Goal: Task Accomplishment & Management: Complete application form

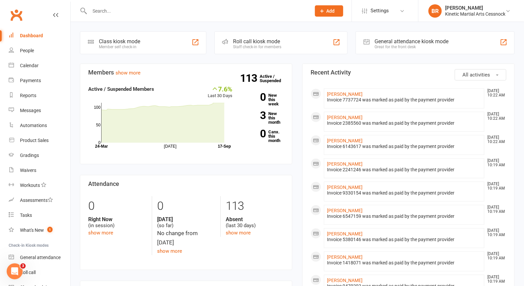
click at [338, 9] on button "Add" at bounding box center [329, 10] width 28 height 11
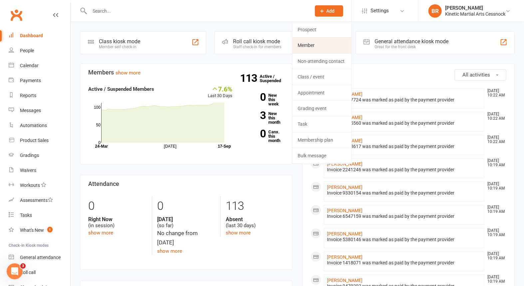
click at [317, 43] on link "Member" at bounding box center [321, 45] width 59 height 15
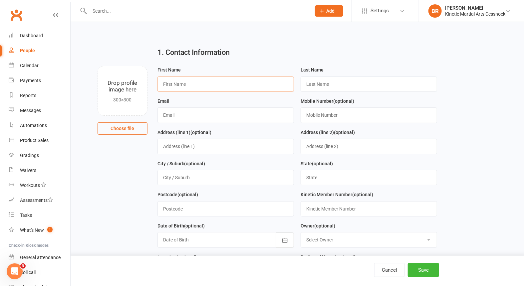
click at [211, 82] on input "text" at bounding box center [226, 84] width 137 height 15
type input "[PERSON_NAME]"
click at [342, 84] on input "text" at bounding box center [369, 84] width 137 height 15
type input "Lodge"
click at [208, 114] on input "text" at bounding box center [226, 115] width 137 height 15
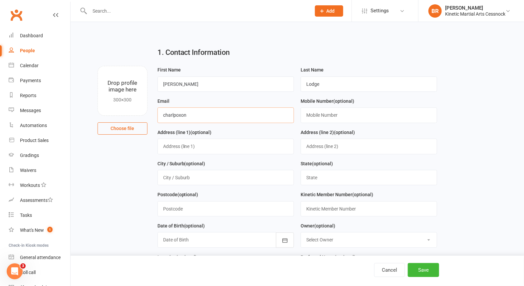
type input "charlpoxon"
click at [393, 117] on input "text" at bounding box center [369, 115] width 137 height 15
type input "0404780064"
click at [194, 116] on input "charlpoxon" at bounding box center [226, 115] width 137 height 15
type input "[EMAIL_ADDRESS][DOMAIN_NAME]"
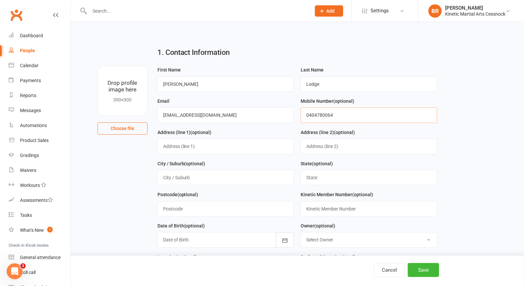
click at [337, 113] on input "0404780064" at bounding box center [369, 115] width 137 height 15
type input "0404786064"
click at [206, 150] on input "text" at bounding box center [226, 146] width 137 height 15
type input "[STREET_ADDRESS][PERSON_NAME]"
click at [207, 177] on input "text" at bounding box center [226, 177] width 137 height 15
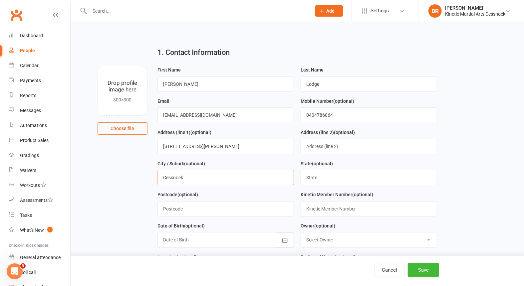
type input "Cessnock"
click at [329, 180] on input "text" at bounding box center [369, 177] width 137 height 15
type input "[GEOGRAPHIC_DATA]"
click at [252, 207] on input "text" at bounding box center [226, 208] width 137 height 15
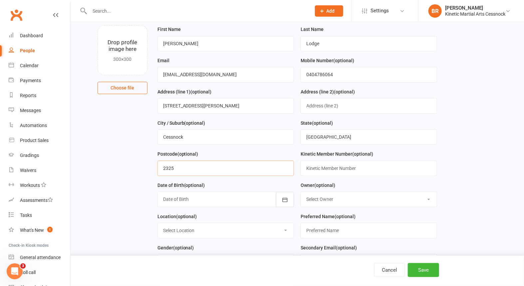
scroll to position [74, 0]
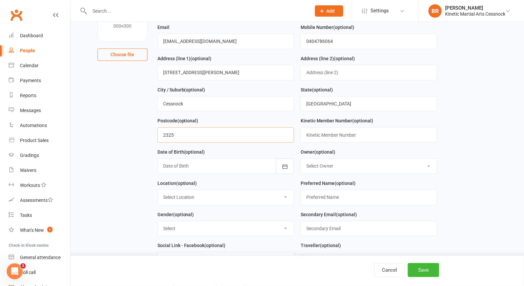
type input "2325"
click at [178, 168] on div at bounding box center [226, 166] width 137 height 15
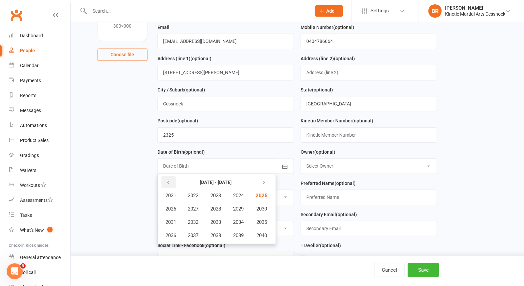
click at [166, 180] on icon "button" at bounding box center [168, 182] width 5 height 5
click at [238, 233] on span "2019" at bounding box center [238, 236] width 11 height 6
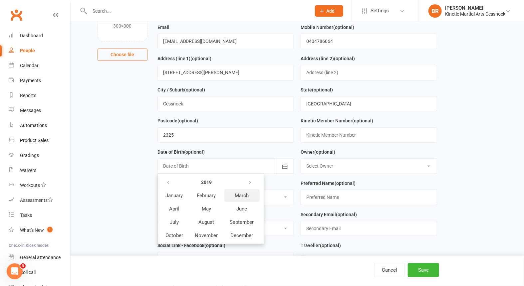
click at [246, 189] on button "March" at bounding box center [241, 195] width 35 height 13
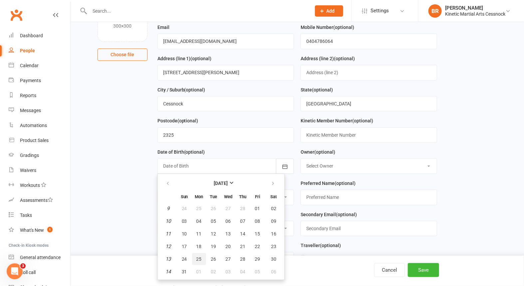
click at [200, 257] on span "25" at bounding box center [198, 259] width 5 height 5
type input "[DATE]"
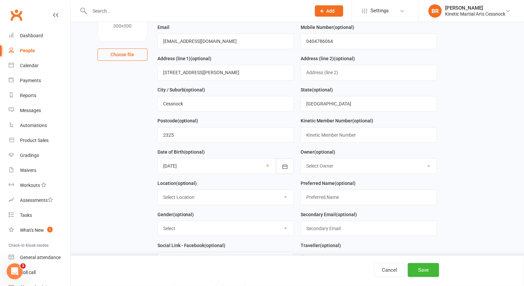
click at [307, 168] on select "Select Owner [PERSON_NAME] Kinetic Group [PERSON_NAME] [PERSON_NAME] [PERSON_NA…" at bounding box center [369, 166] width 136 height 15
select select "3"
click at [301, 159] on select "Select Owner [PERSON_NAME] Kinetic Group [PERSON_NAME] [PERSON_NAME] [PERSON_NA…" at bounding box center [369, 166] width 136 height 15
click at [244, 191] on select "Select Location [GEOGRAPHIC_DATA] Example Room (Rename me!)" at bounding box center [226, 197] width 136 height 15
select select "0"
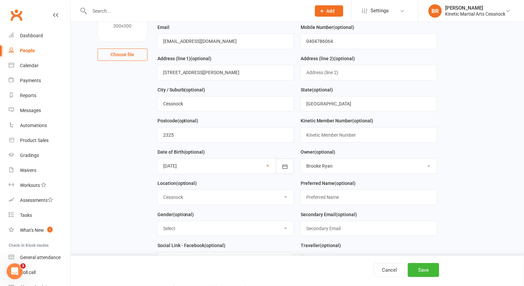
click at [158, 190] on select "Select Location [GEOGRAPHIC_DATA] Example Room (Rename me!)" at bounding box center [226, 197] width 136 height 15
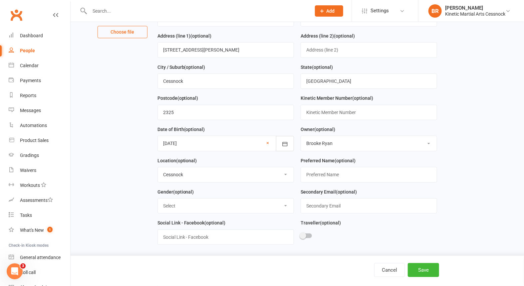
scroll to position [111, 0]
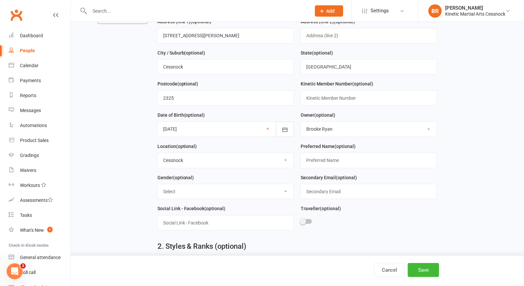
click at [205, 192] on select "Select [DEMOGRAPHIC_DATA] [DEMOGRAPHIC_DATA] Other" at bounding box center [226, 191] width 136 height 15
select select "[DEMOGRAPHIC_DATA]"
click at [158, 184] on select "Select [DEMOGRAPHIC_DATA] [DEMOGRAPHIC_DATA] Other" at bounding box center [226, 191] width 136 height 15
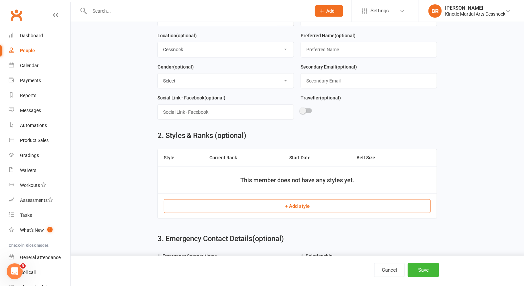
click at [292, 205] on button "+ Add style" at bounding box center [297, 206] width 267 height 14
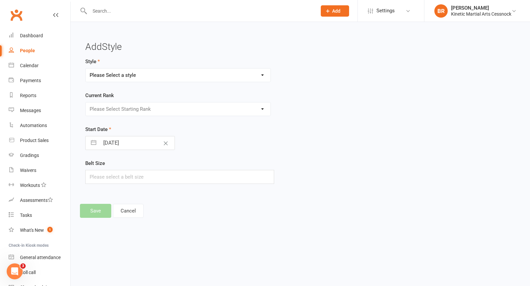
click at [164, 77] on select "Please Select a style BJJ Condors Eagles Finches Hapkido Kumdo Leadership Progam" at bounding box center [178, 75] width 185 height 13
select select "2575"
click at [86, 69] on select "Please Select a style BJJ Condors Eagles Finches Hapkido Kumdo Leadership Progam" at bounding box center [178, 75] width 185 height 13
click at [127, 112] on select "Please Select Starting Rank White Yellow Orange Green Blue Purple Brown Red Com…" at bounding box center [178, 109] width 185 height 13
select select "26341"
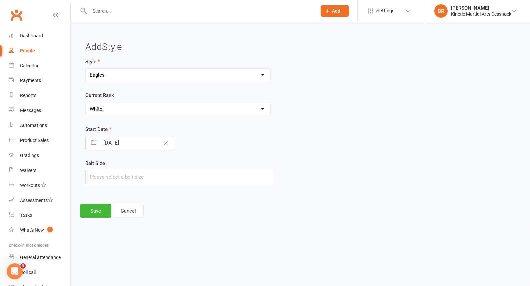
click at [86, 103] on select "Please Select Starting Rank White Yellow Orange Green Blue Purple Brown Red Com…" at bounding box center [178, 109] width 185 height 13
click at [100, 212] on button "Save" at bounding box center [95, 211] width 31 height 14
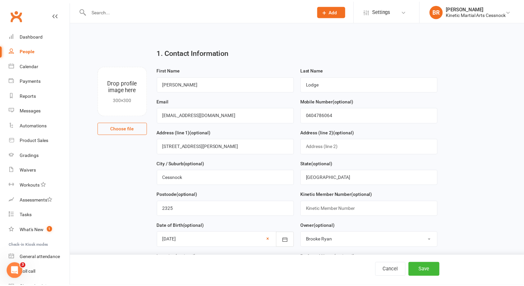
scroll to position [345, 0]
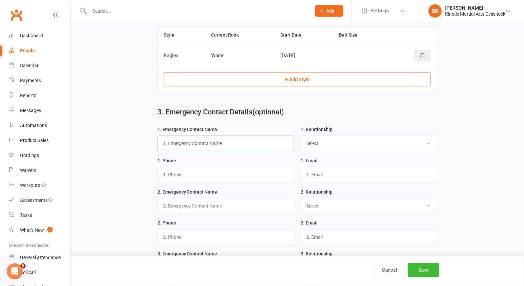
click at [185, 144] on input "text" at bounding box center [226, 143] width 137 height 15
type input "[PERSON_NAME]"
click at [314, 143] on select "Select Mother Father Wife/Girlfriend Husband/Boyfriend Grandmother/Aunt Grandfa…" at bounding box center [369, 143] width 136 height 15
select select "Mother"
click at [301, 136] on select "Select Mother Father Wife/Girlfriend Husband/Boyfriend Grandmother/Aunt Grandfa…" at bounding box center [369, 143] width 136 height 15
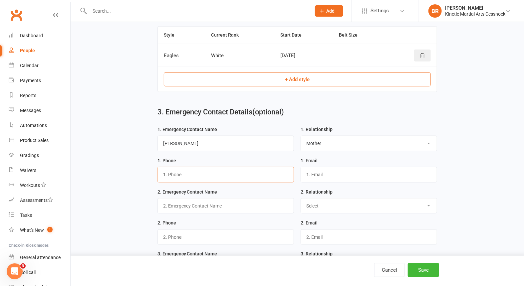
click at [210, 175] on input "text" at bounding box center [226, 174] width 137 height 15
type input "0404786064"
click at [346, 174] on input "text" at bounding box center [369, 174] width 137 height 15
type input "[EMAIL_ADDRESS][DOMAIN_NAME]"
click at [225, 205] on input "text" at bounding box center [226, 205] width 137 height 15
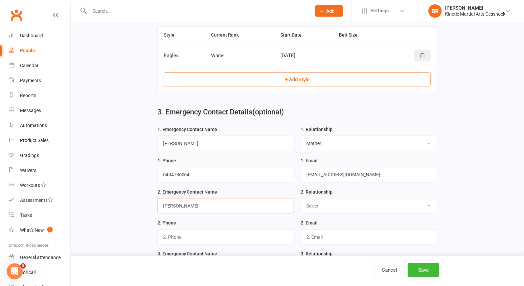
type input "[PERSON_NAME]"
click at [330, 203] on select "Select Mother Father Wife / Girlfriend Husband / Boyfriend Grandmother / Aunt G…" at bounding box center [369, 206] width 136 height 15
select select "Grandmother / Aunt"
click at [301, 199] on select "Select Mother Father Wife / Girlfriend Husband / Boyfriend Grandmother / Aunt G…" at bounding box center [369, 206] width 136 height 15
click at [180, 232] on input "text" at bounding box center [226, 237] width 137 height 15
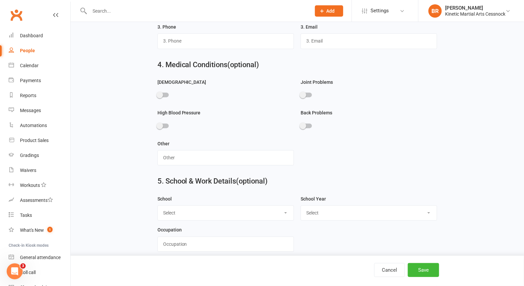
scroll to position [640, 0]
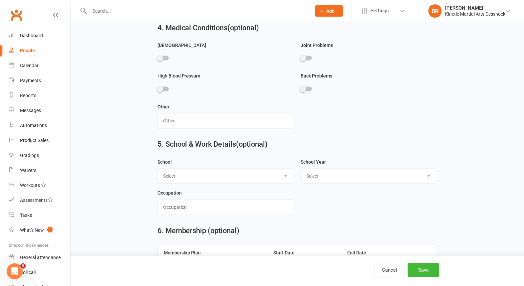
type input "0401029473"
click at [189, 173] on select "Select [GEOGRAPHIC_DATA] [GEOGRAPHIC_DATA] [GEOGRAPHIC_DATA] [GEOGRAPHIC_DATA] …" at bounding box center [226, 176] width 136 height 15
select select "[GEOGRAPHIC_DATA]"
click at [158, 169] on select "Select [GEOGRAPHIC_DATA] [GEOGRAPHIC_DATA] [GEOGRAPHIC_DATA] [GEOGRAPHIC_DATA] …" at bounding box center [226, 176] width 136 height 15
click at [343, 171] on select "Select Pre-school/Day care Kindergarten - two years before Kindergarten - one y…" at bounding box center [369, 176] width 136 height 15
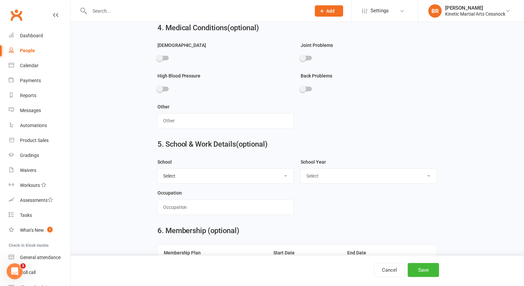
select select "Kindergarten"
click at [301, 169] on select "Select Pre-school/Day care Kindergarten - two years before Kindergarten - one y…" at bounding box center [369, 176] width 136 height 15
click at [190, 203] on input "text" at bounding box center [226, 207] width 137 height 15
type input "student"
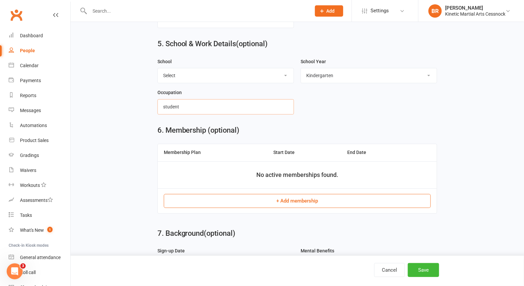
scroll to position [752, 0]
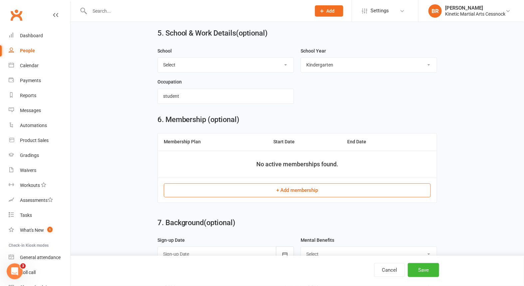
click at [311, 185] on button "+ Add membership" at bounding box center [297, 190] width 267 height 14
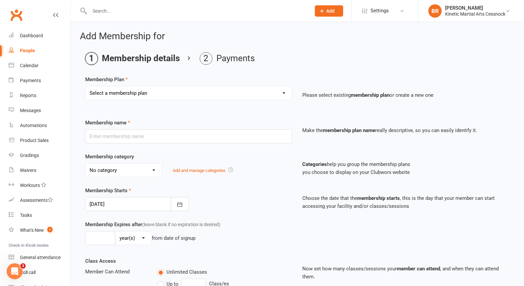
click at [222, 96] on select "Select a membership plan Create new Membership Plan Training Fees - $68 Fortnig…" at bounding box center [189, 93] width 206 height 13
select select "12"
click at [86, 87] on select "Select a membership plan Create new Membership Plan Training Fees - $68 Fortnig…" at bounding box center [189, 93] width 206 height 13
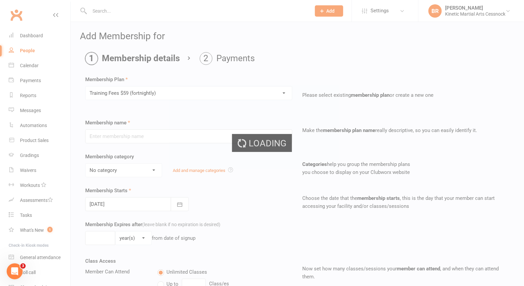
type input "Training Fees $59 (fortnightly)"
select select "6"
type input "0"
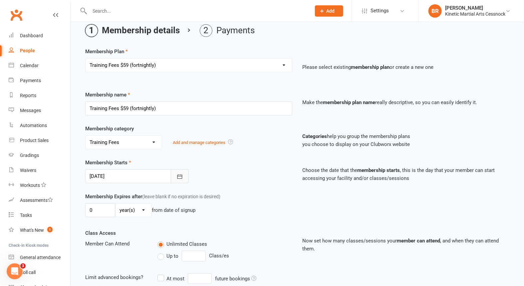
scroll to position [37, 0]
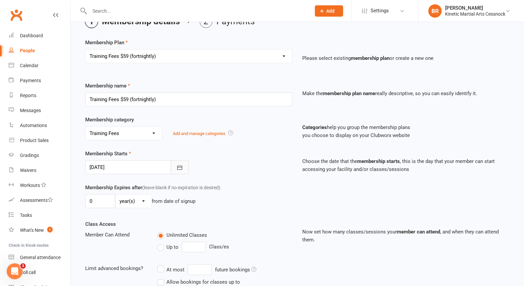
click at [180, 165] on icon "button" at bounding box center [179, 168] width 7 height 7
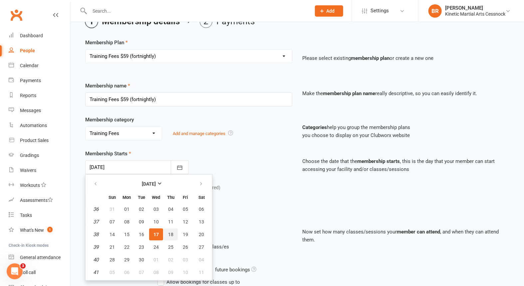
click at [171, 233] on span "18" at bounding box center [170, 234] width 5 height 5
type input "[DATE]"
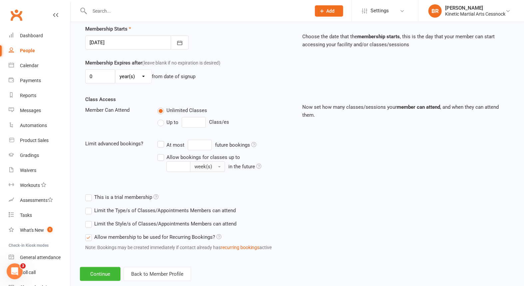
scroll to position [174, 0]
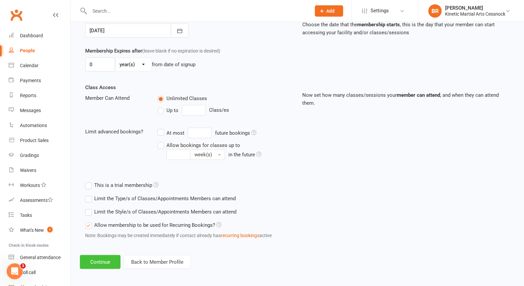
click at [103, 262] on button "Continue" at bounding box center [100, 262] width 41 height 14
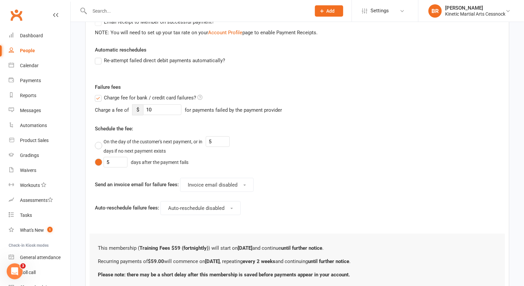
scroll to position [259, 0]
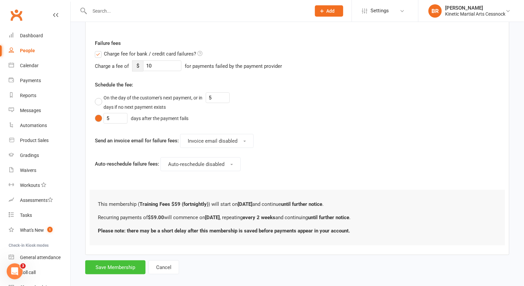
click at [121, 266] on button "Save Membership" at bounding box center [115, 268] width 60 height 14
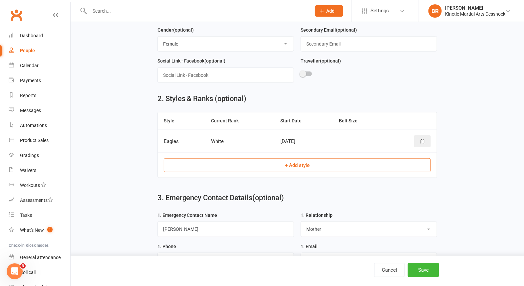
scroll to position [855, 0]
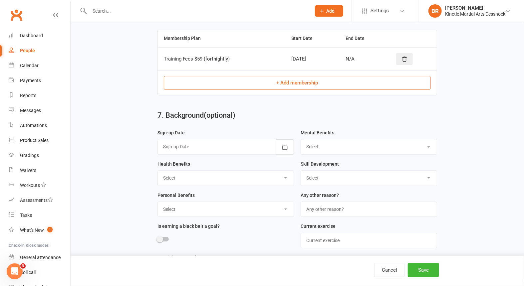
click at [192, 140] on div at bounding box center [226, 146] width 137 height 15
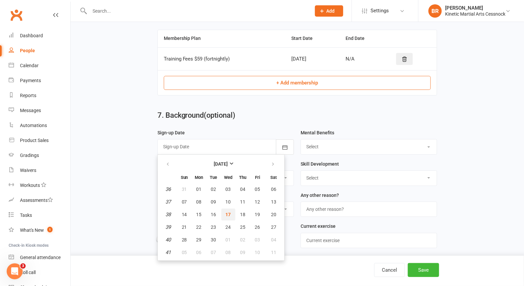
click at [227, 209] on button "17" at bounding box center [228, 215] width 14 height 12
type input "[DATE]"
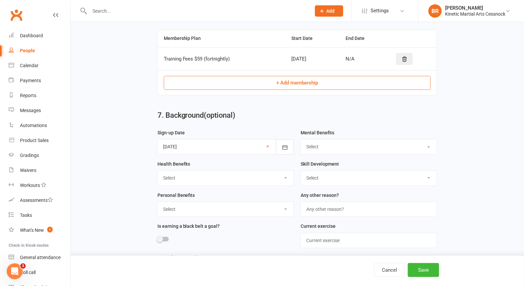
click at [320, 140] on select "Select Focus Discipline Motivation Listening Confidence Respect for Others Fun!…" at bounding box center [369, 147] width 136 height 15
select select "Ticked most/all"
click at [301, 140] on select "Select Focus Discipline Motivation Listening Confidence Respect for Others Fun!…" at bounding box center [369, 147] width 136 height 15
click at [278, 171] on select "Select Exercise Flexibility Endurance Muscle Strength Weight Control Manage Str…" at bounding box center [226, 178] width 136 height 15
select select "Ticked most/all"
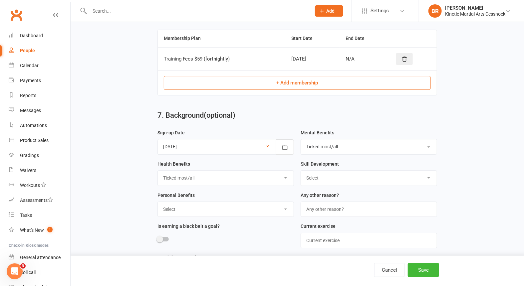
click at [158, 171] on select "Select Exercise Flexibility Endurance Muscle Strength Weight Control Manage Str…" at bounding box center [226, 178] width 136 height 15
click at [237, 202] on select "Select Personal Development Meet new people Be part of a community Help kids Ne…" at bounding box center [226, 209] width 136 height 15
select select "Ticked most/all"
click at [158, 202] on select "Select Personal Development Meet new people Be part of a community Help kids Ne…" at bounding box center [226, 209] width 136 height 15
click at [344, 171] on select "Select Agility Speed Balance Coordination Improved Reflexes Self-Defence Fun! F…" at bounding box center [369, 178] width 136 height 15
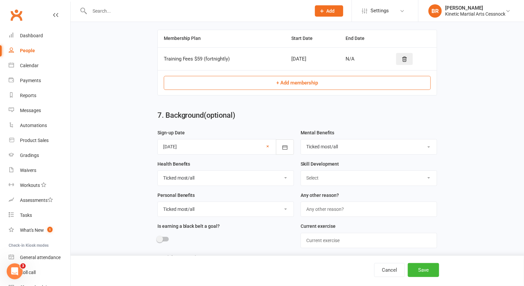
select select "Ticked most/all"
click at [301, 171] on select "Select Agility Speed Balance Coordination Improved Reflexes Self-Defence Fun! F…" at bounding box center [369, 178] width 136 height 15
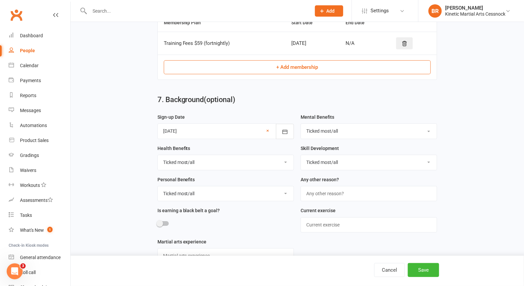
scroll to position [883, 0]
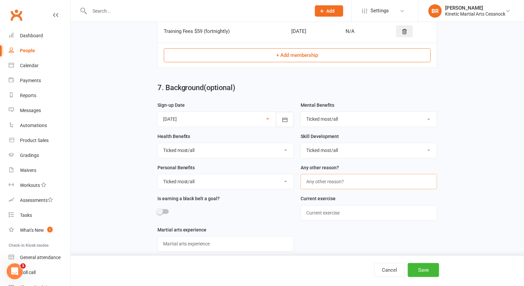
click at [325, 176] on input "text" at bounding box center [369, 181] width 137 height 15
type input "discipline"
click at [363, 207] on input "text" at bounding box center [369, 212] width 137 height 15
type input "Gymnastics"
click at [231, 236] on input "text" at bounding box center [226, 243] width 137 height 15
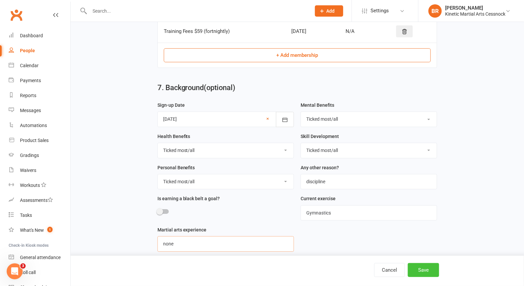
type input "none"
click at [435, 268] on button "Save" at bounding box center [423, 270] width 31 height 14
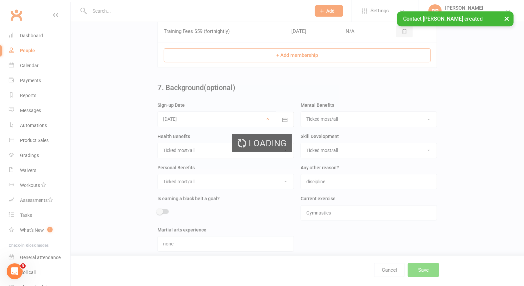
scroll to position [0, 0]
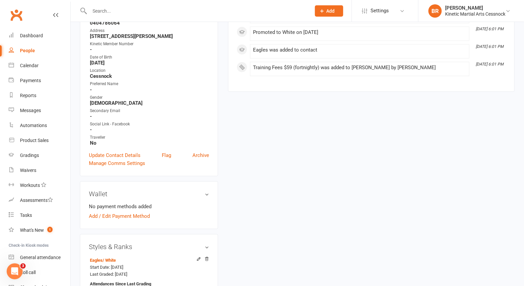
scroll to position [134, 0]
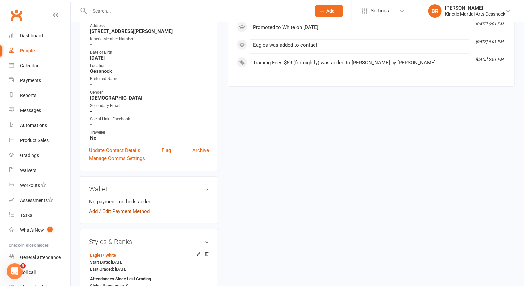
click at [133, 210] on link "Add / Edit Payment Method" at bounding box center [119, 211] width 61 height 8
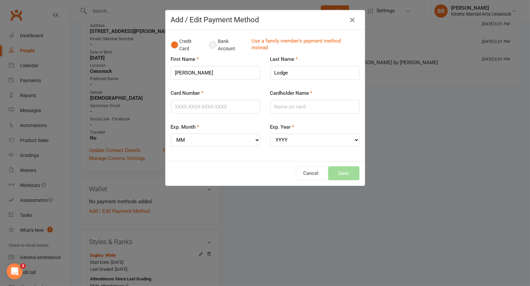
click at [212, 45] on button "Bank Account" at bounding box center [227, 45] width 37 height 20
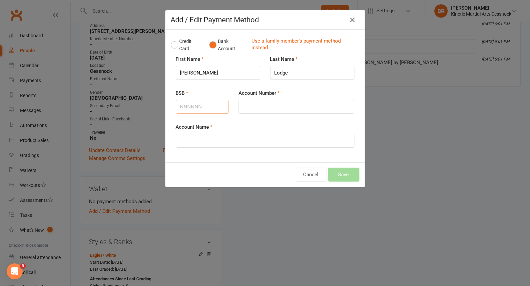
click at [200, 110] on input "BSB" at bounding box center [202, 107] width 53 height 14
type input "012006"
click at [208, 139] on input "Account Name" at bounding box center [265, 141] width 178 height 14
type input "[PERSON_NAME] [PERSON_NAME]"
click at [265, 106] on input "Account Number" at bounding box center [296, 107] width 116 height 14
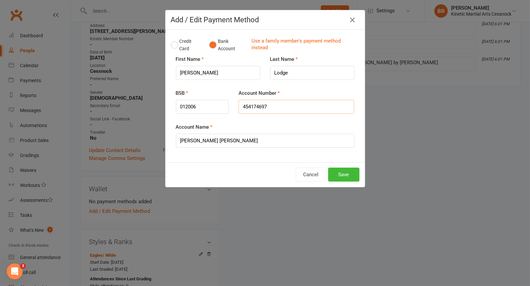
type input "454174697"
click at [204, 139] on input "[PERSON_NAME] [PERSON_NAME]" at bounding box center [265, 141] width 178 height 14
click at [202, 140] on input "[PERSON_NAME] [PERSON_NAME]" at bounding box center [265, 141] width 178 height 14
click at [204, 140] on input "[PERSON_NAME] [PERSON_NAME]" at bounding box center [265, 141] width 178 height 14
type input "[PERSON_NAME] [PERSON_NAME]"
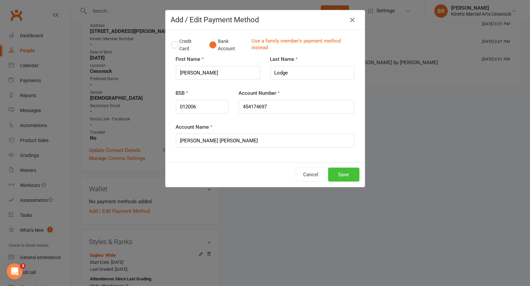
click at [342, 170] on button "Save" at bounding box center [343, 175] width 31 height 14
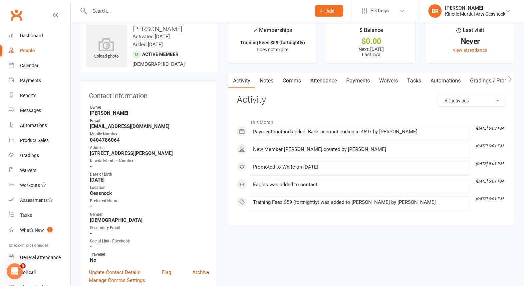
scroll to position [0, 0]
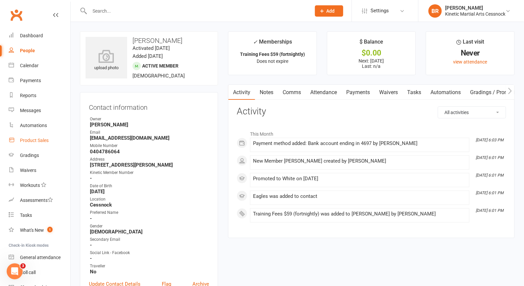
click at [28, 142] on div "Product Sales" at bounding box center [34, 140] width 29 height 5
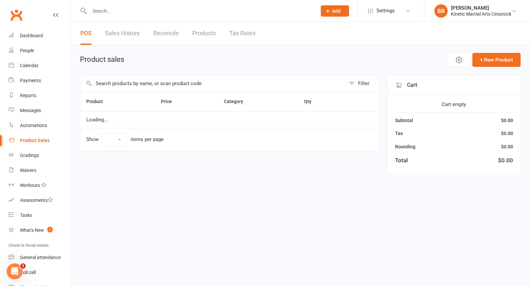
select select "10"
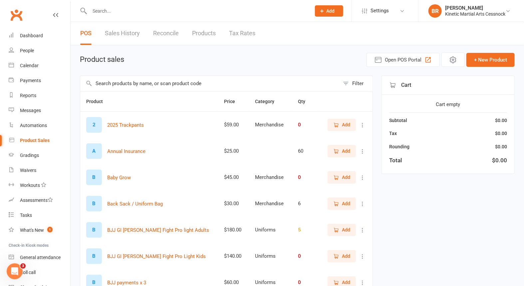
click at [149, 86] on input "text" at bounding box center [209, 83] width 259 height 15
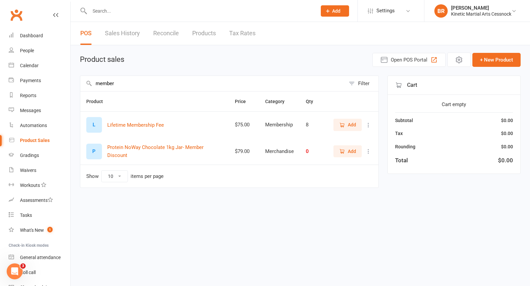
type input "member"
click at [351, 123] on span "Add" at bounding box center [352, 124] width 8 height 7
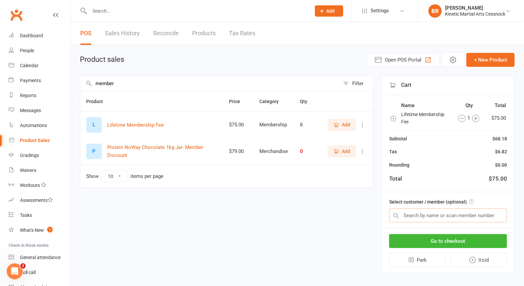
click at [449, 216] on input "text" at bounding box center [448, 216] width 118 height 14
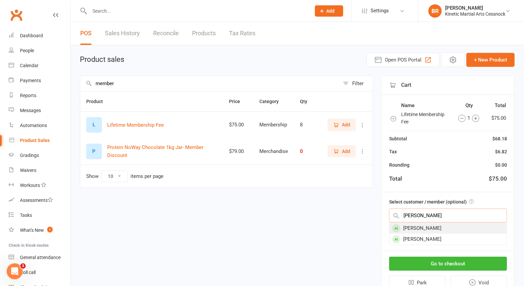
type input "[PERSON_NAME]"
click at [413, 224] on div "[PERSON_NAME]" at bounding box center [448, 228] width 117 height 11
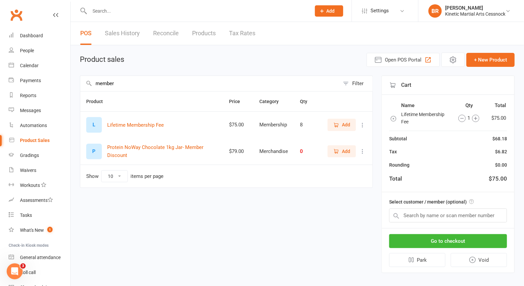
click at [413, 224] on div "Select customer / member (optional)" at bounding box center [448, 210] width 133 height 36
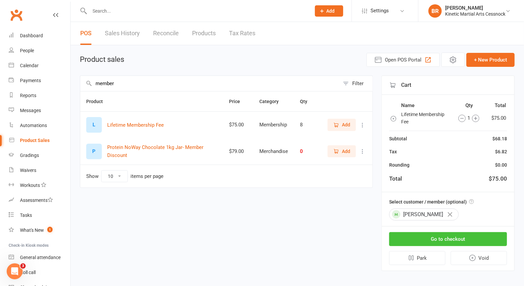
click at [468, 239] on button "Go to checkout" at bounding box center [448, 239] width 118 height 14
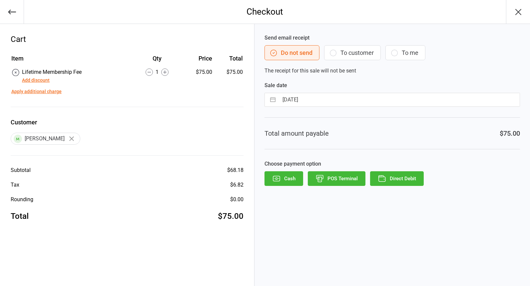
click at [401, 181] on button "Direct Debit" at bounding box center [397, 178] width 54 height 15
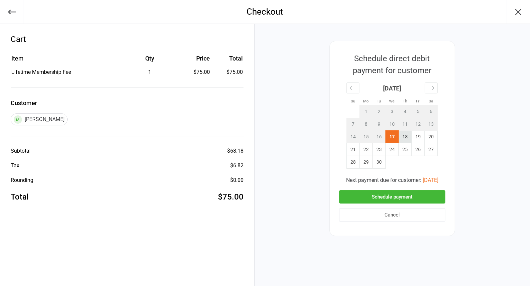
click at [405, 136] on td "18" at bounding box center [404, 137] width 13 height 13
click at [428, 195] on button "Schedule payment" at bounding box center [392, 197] width 106 height 14
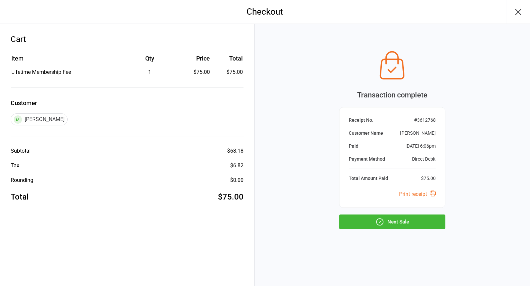
click at [405, 222] on button "Next Sale" at bounding box center [392, 222] width 106 height 15
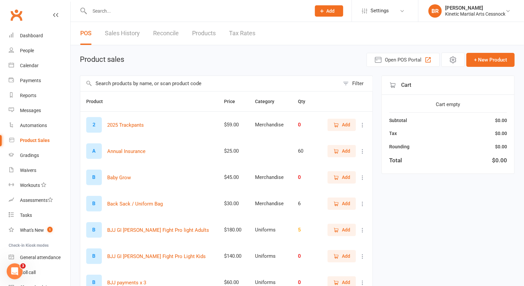
click at [176, 83] on input "text" at bounding box center [209, 83] width 259 height 15
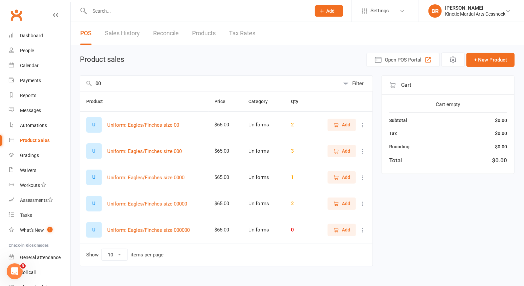
type input "00"
click at [350, 122] on span "Add" at bounding box center [346, 124] width 8 height 7
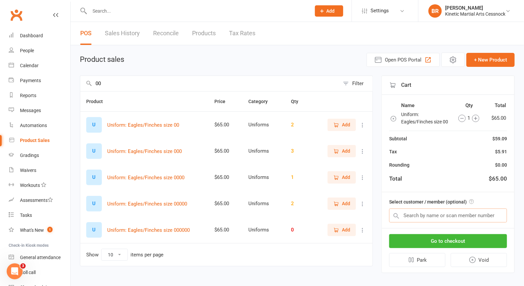
click at [454, 214] on input "text" at bounding box center [448, 216] width 118 height 14
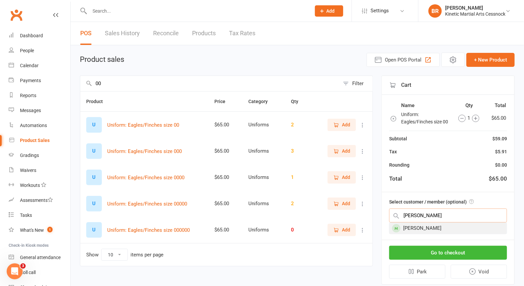
type input "lara lodge"
click at [415, 225] on div "[PERSON_NAME]" at bounding box center [448, 228] width 117 height 11
click at [415, 225] on div "Select customer / member (optional) Lara Lodge" at bounding box center [448, 216] width 133 height 48
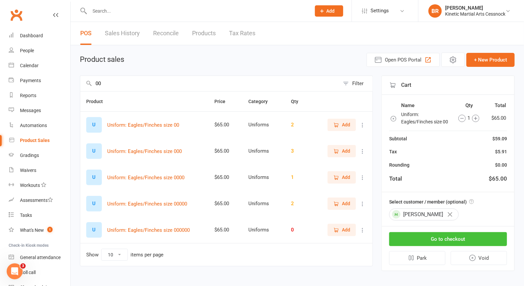
click at [445, 238] on button "Go to checkout" at bounding box center [448, 239] width 118 height 14
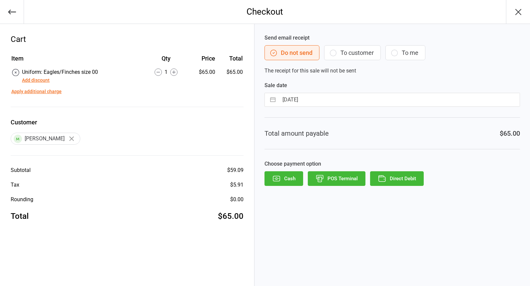
click at [409, 177] on button "Direct Debit" at bounding box center [397, 178] width 54 height 15
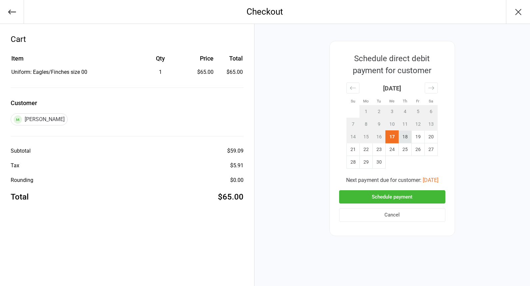
click at [405, 139] on td "18" at bounding box center [404, 137] width 13 height 13
click at [427, 195] on button "Schedule payment" at bounding box center [392, 197] width 106 height 14
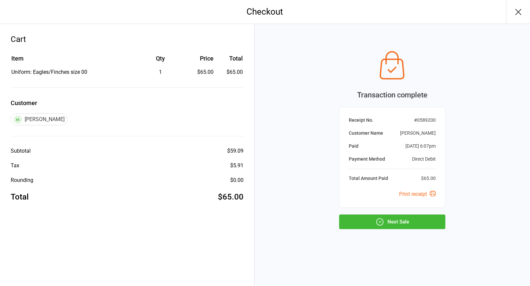
click at [396, 221] on button "Next Sale" at bounding box center [392, 222] width 106 height 15
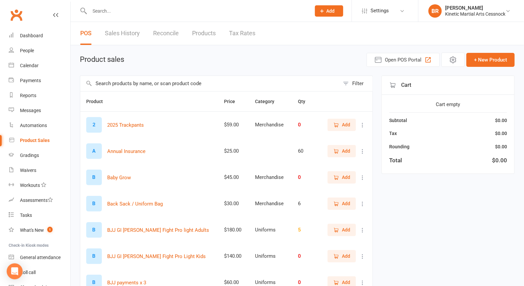
click at [143, 7] on input "text" at bounding box center [197, 10] width 219 height 9
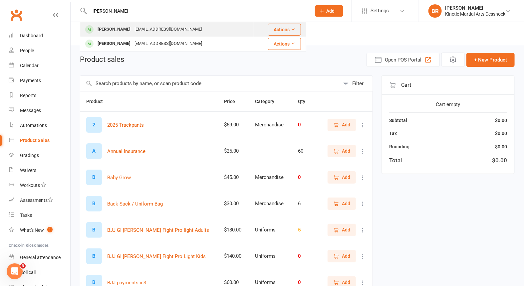
type input "[PERSON_NAME]"
click at [111, 26] on div "[PERSON_NAME]" at bounding box center [114, 30] width 37 height 10
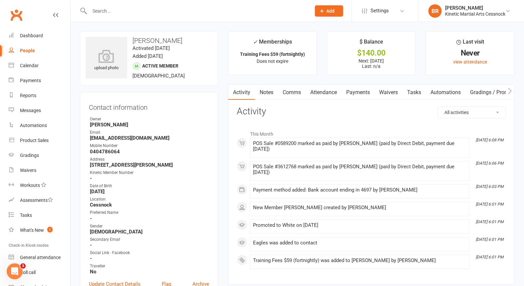
click at [364, 91] on link "Payments" at bounding box center [358, 92] width 33 height 15
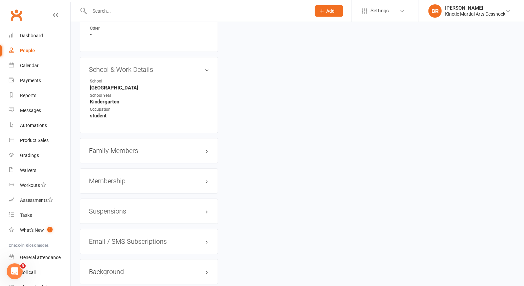
scroll to position [740, 0]
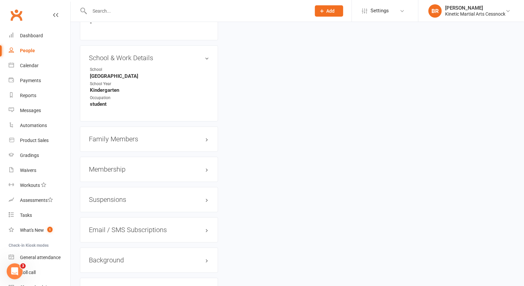
click at [203, 140] on h3 "Family Members" at bounding box center [149, 139] width 120 height 7
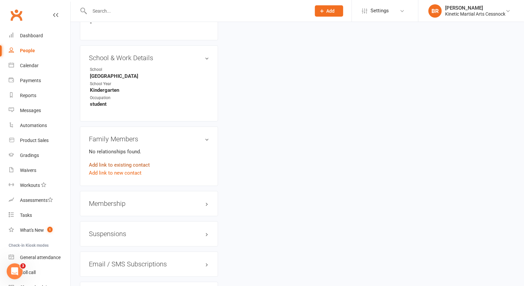
click at [119, 167] on link "Add link to existing contact" at bounding box center [119, 165] width 61 height 8
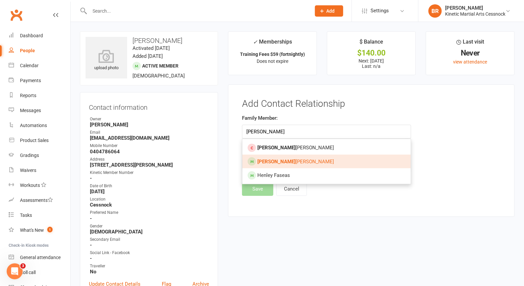
type input "henry"
click at [283, 161] on span "Henry Shannon" at bounding box center [295, 162] width 77 height 6
type input "Henry Shannon"
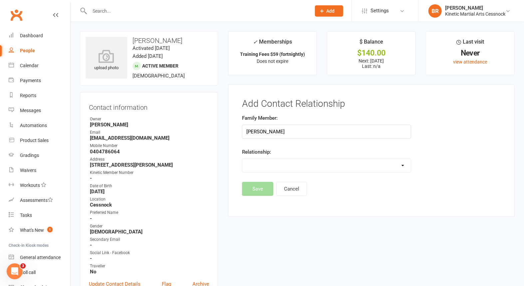
click at [285, 166] on select "Parent / Guardian Child Sibling (parent not in system) Spouse / Partner Cousin …" at bounding box center [326, 165] width 168 height 13
select select "4"
click at [242, 159] on select "Parent / Guardian Child Sibling (parent not in system) Spouse / Partner Cousin …" at bounding box center [326, 165] width 168 height 13
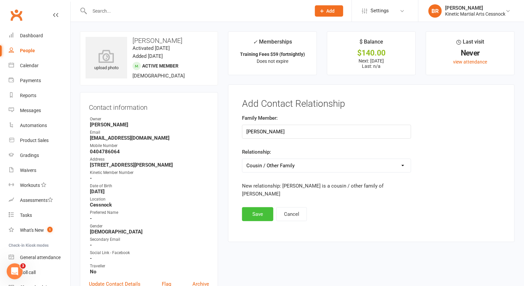
click at [258, 207] on button "Save" at bounding box center [257, 214] width 31 height 14
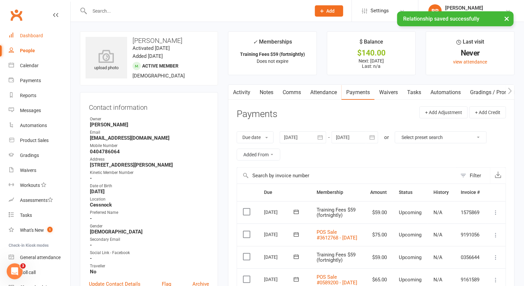
click at [33, 35] on div "Dashboard" at bounding box center [31, 35] width 23 height 5
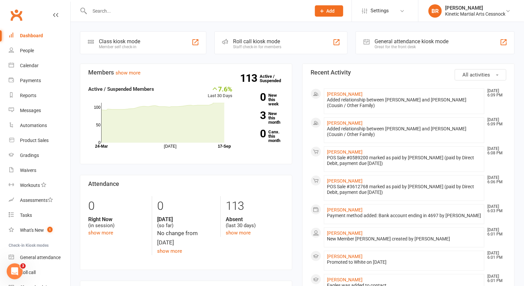
click at [113, 11] on input "text" at bounding box center [197, 10] width 219 height 9
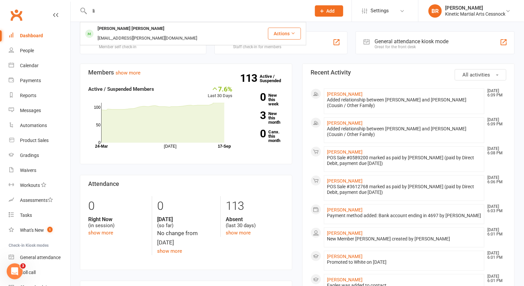
type input "l"
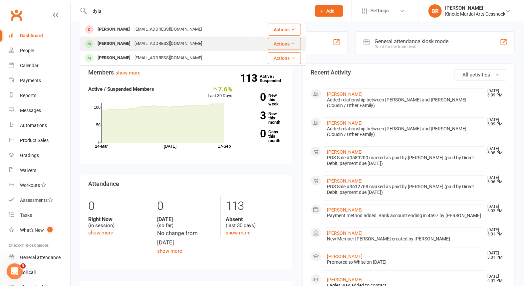
type input "dyla"
click at [127, 44] on div "[PERSON_NAME]" at bounding box center [114, 44] width 37 height 10
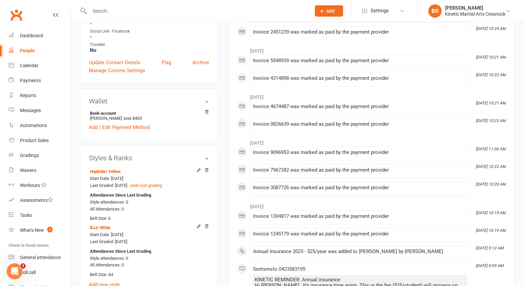
scroll to position [259, 0]
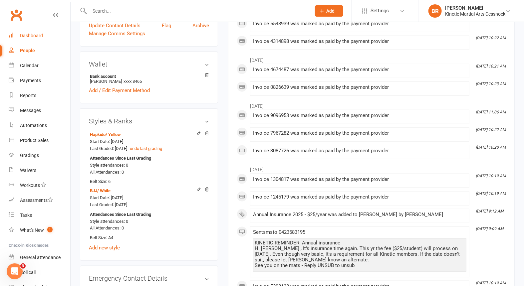
click at [27, 36] on div "Dashboard" at bounding box center [31, 35] width 23 height 5
